Goal: Find specific page/section: Find specific page/section

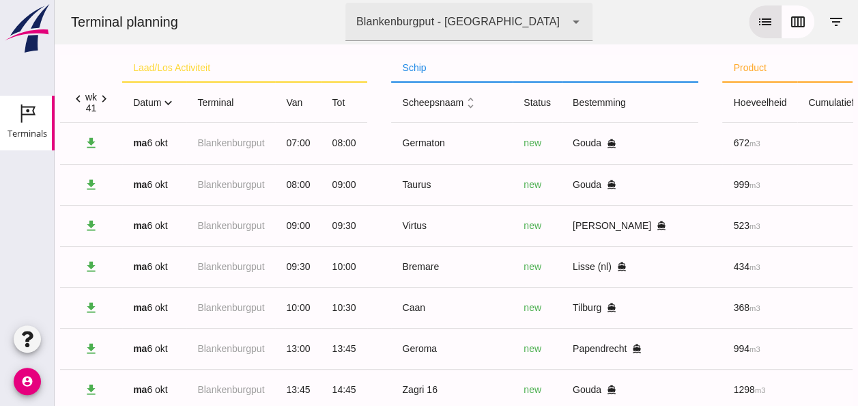
click at [168, 105] on icon "expand_more" at bounding box center [168, 103] width 14 height 14
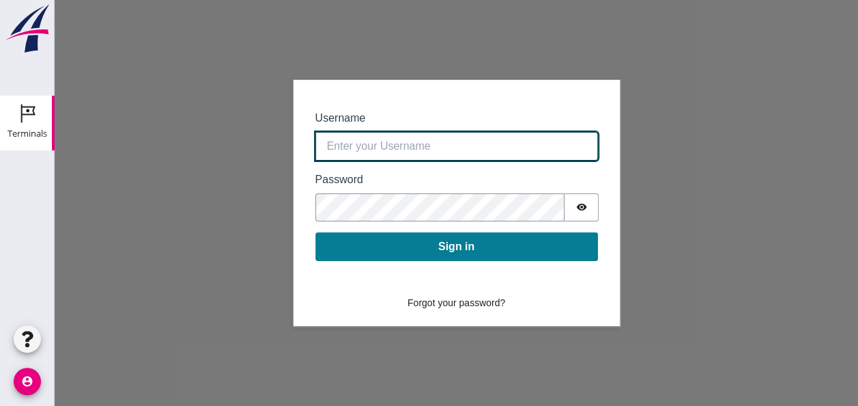
type input "0390.shp+bon@vanoord.com"
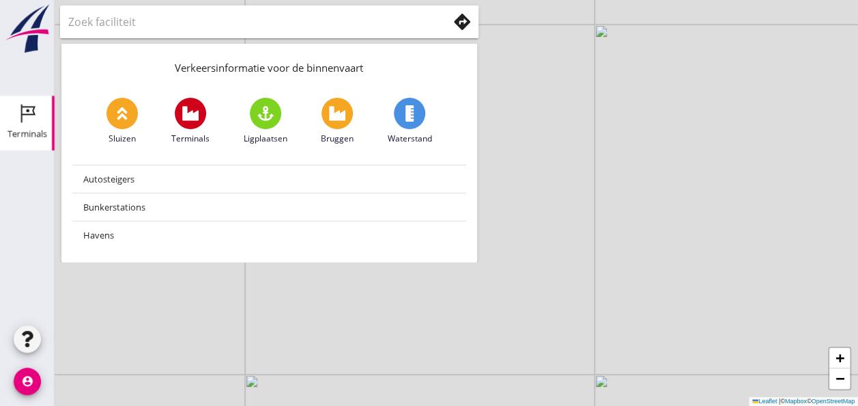
click at [32, 126] on div "Terminals" at bounding box center [28, 133] width 40 height 19
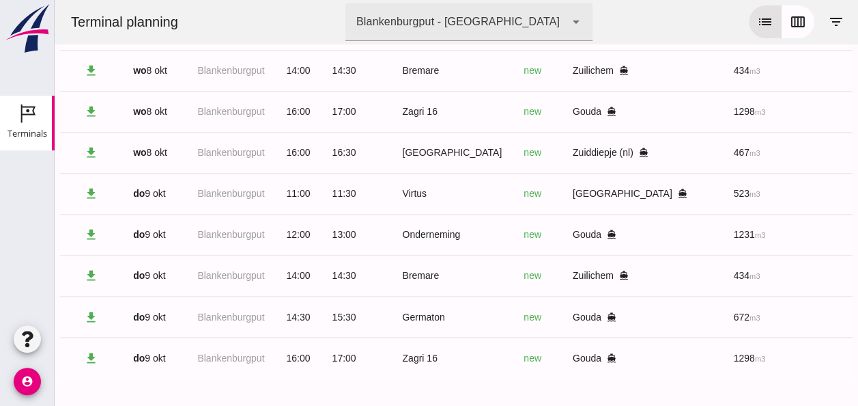
scroll to position [985, 0]
